Goal: Navigation & Orientation: Find specific page/section

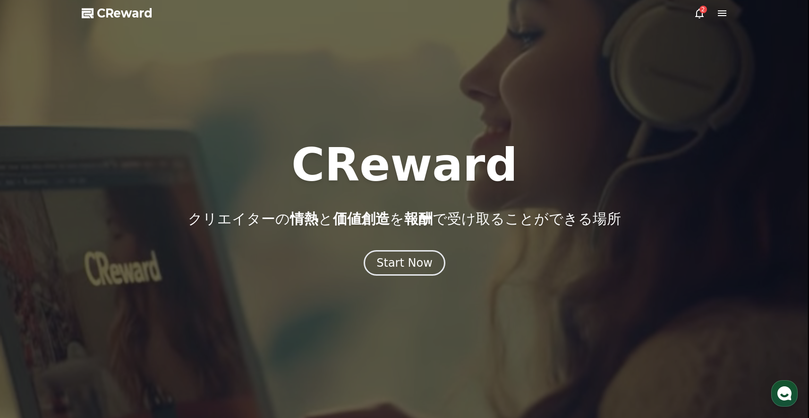
click at [699, 14] on icon at bounding box center [699, 13] width 11 height 11
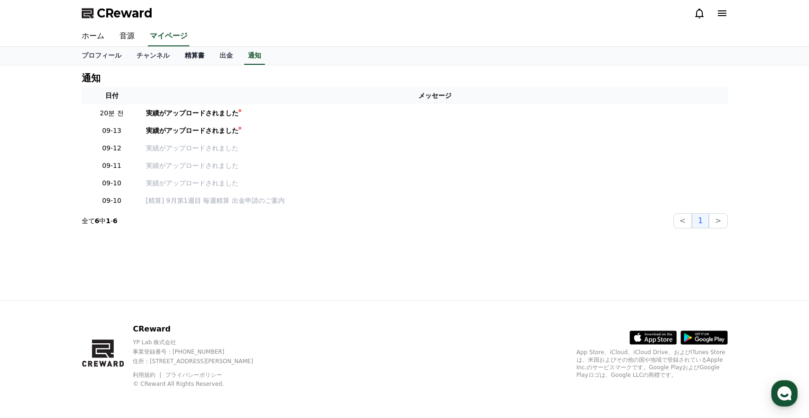
drag, startPoint x: 154, startPoint y: 54, endPoint x: 180, endPoint y: 54, distance: 26.0
click at [154, 54] on link "チャンネル" at bounding box center [153, 56] width 48 height 18
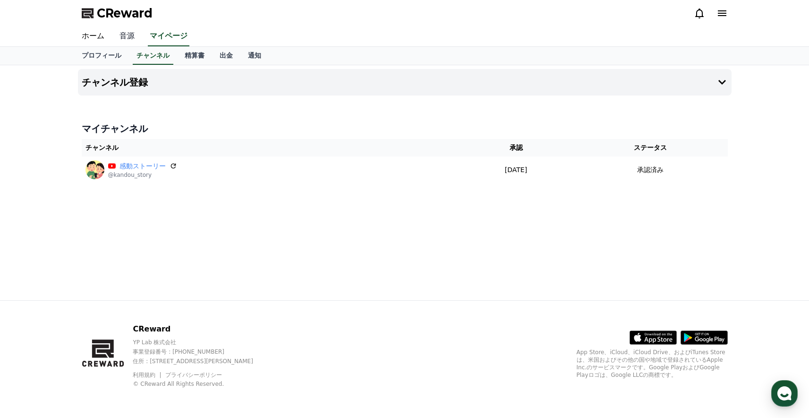
click at [119, 35] on link "音源" at bounding box center [127, 36] width 30 height 20
